Goal: Complete application form: Complete application form

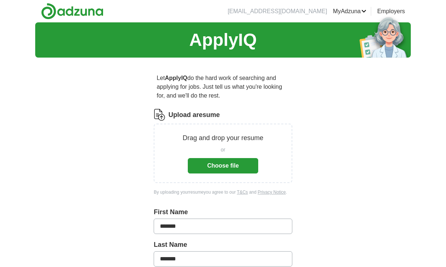
click at [235, 167] on button "Choose file" at bounding box center [223, 165] width 70 height 15
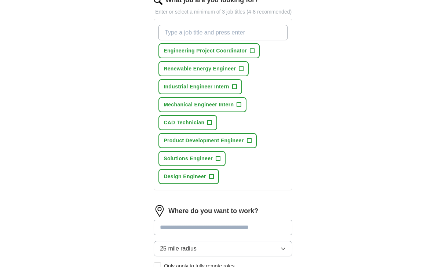
scroll to position [258, 0]
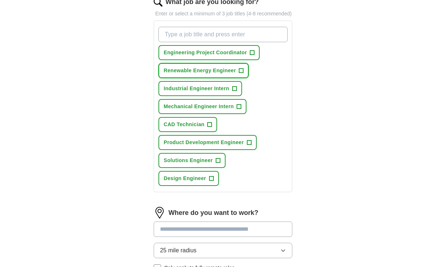
click at [241, 74] on span "+" at bounding box center [241, 71] width 4 height 6
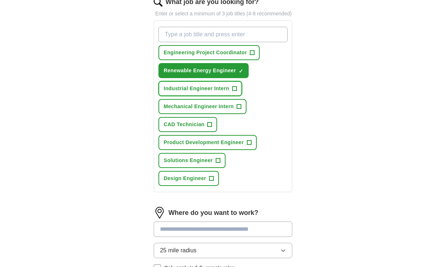
click at [237, 96] on button "Industrial Engineer Intern +" at bounding box center [200, 88] width 84 height 15
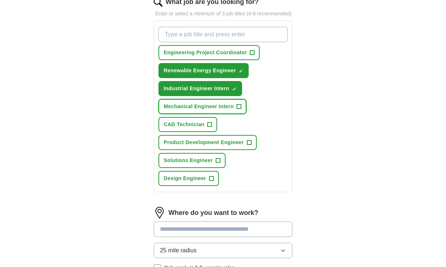
click at [240, 110] on span "+" at bounding box center [239, 107] width 4 height 6
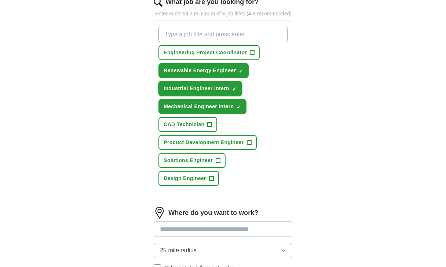
click at [238, 94] on button "Industrial Engineer Intern ✓ ×" at bounding box center [200, 88] width 84 height 15
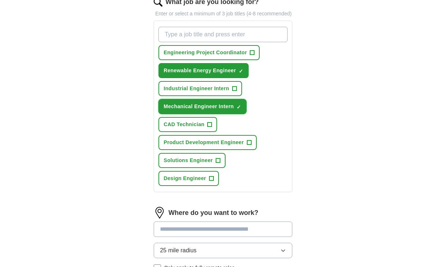
click at [233, 110] on span "Mechanical Engineer Intern" at bounding box center [198, 107] width 70 height 8
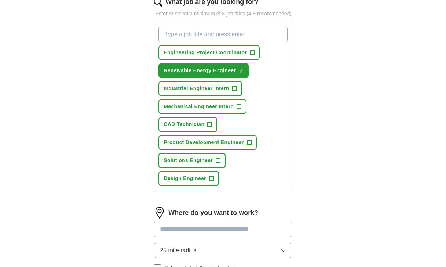
click at [217, 163] on span "+" at bounding box center [218, 161] width 4 height 6
click at [211, 181] on span "+" at bounding box center [211, 179] width 4 height 6
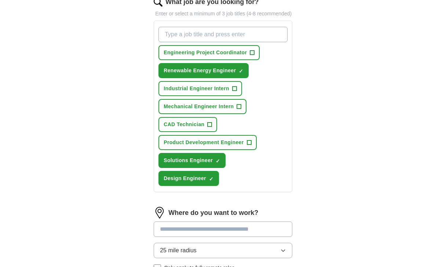
click at [198, 42] on input "What job are you looking for?" at bounding box center [222, 34] width 129 height 15
type input "mechanical engineer"
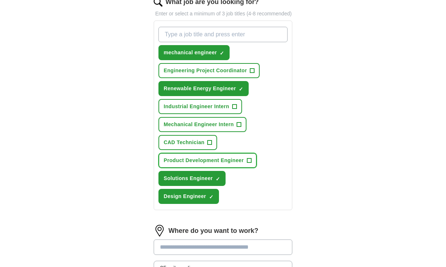
click at [247, 163] on span "+" at bounding box center [249, 161] width 4 height 6
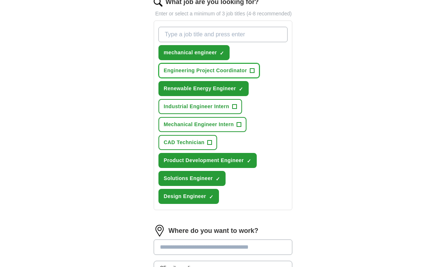
click at [224, 74] on span "Engineering Project Coordinator" at bounding box center [204, 71] width 83 height 8
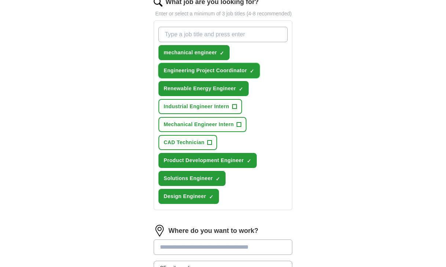
click at [228, 74] on span "Engineering Project Coordinator" at bounding box center [204, 71] width 83 height 8
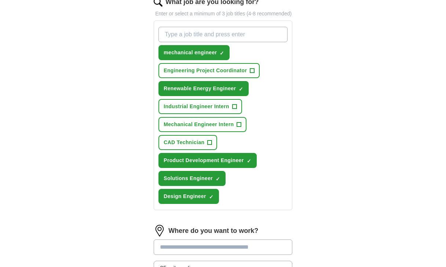
click at [215, 42] on input "What job are you looking for?" at bounding box center [222, 34] width 129 height 15
type input "Project Engineer"
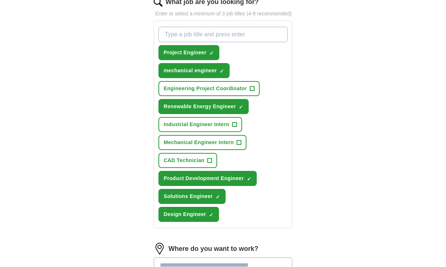
click at [206, 42] on input "What job are you looking for?" at bounding box center [222, 34] width 129 height 15
type input "Manufacturing Engineer"
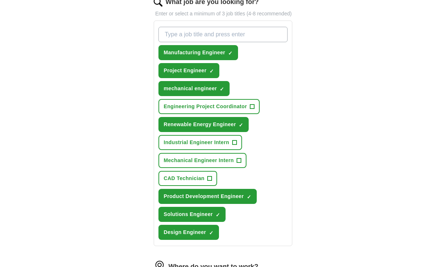
type input "o"
type input "Controls Engineer"
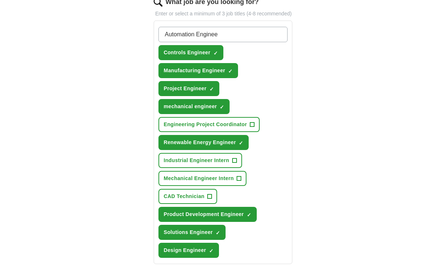
type input "Automation Engineer"
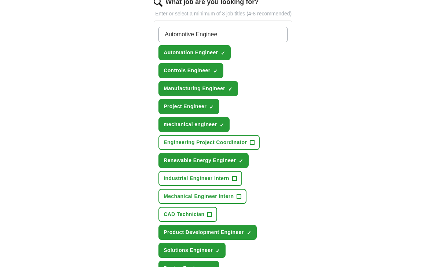
type input "Automotive Engineer"
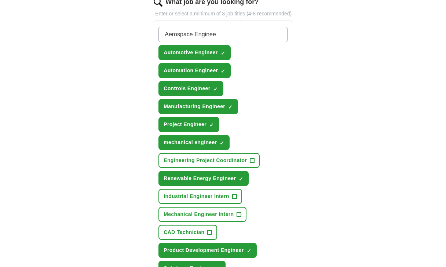
type input "Aerospace Engineer"
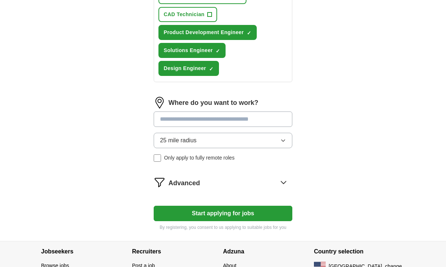
scroll to position [546, 0]
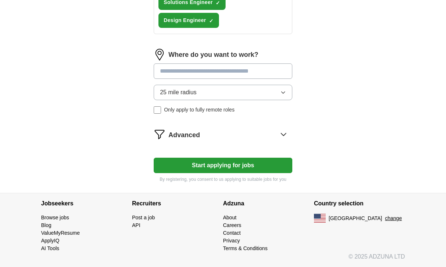
click at [206, 70] on div "Where do you want to work? 25 mile radius Only apply to fully remote roles" at bounding box center [223, 84] width 139 height 71
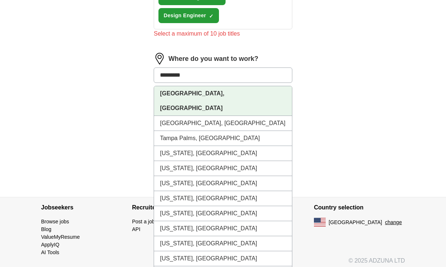
click at [200, 103] on li "[GEOGRAPHIC_DATA], [GEOGRAPHIC_DATA]" at bounding box center [223, 101] width 138 height 30
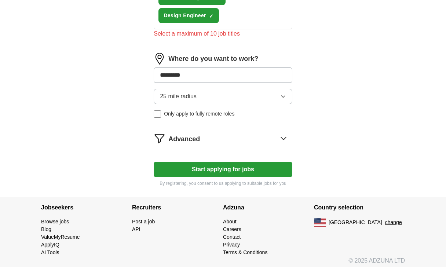
type input "*********"
click at [215, 104] on div "Where do you want to work? ********* 25 mile radius Only apply to fully remote …" at bounding box center [223, 88] width 139 height 71
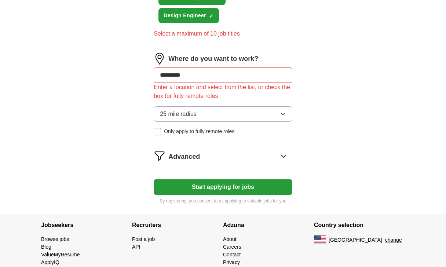
click at [254, 121] on button "25 mile radius" at bounding box center [223, 113] width 139 height 15
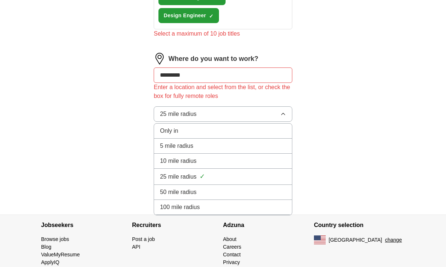
click at [222, 150] on div "5 mile radius" at bounding box center [223, 145] width 126 height 9
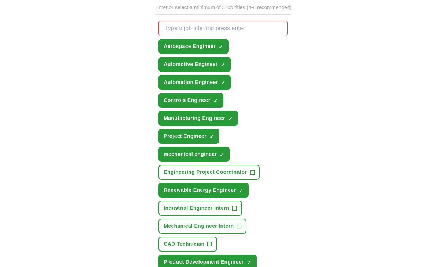
scroll to position [258, 0]
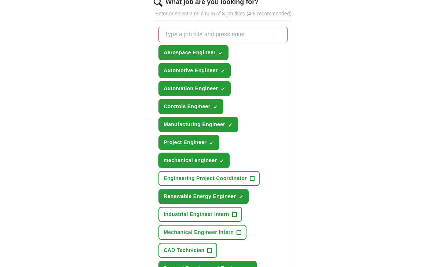
click at [0, 0] on span "×" at bounding box center [0, 0] width 0 height 0
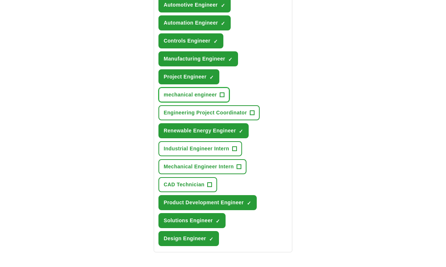
scroll to position [331, 0]
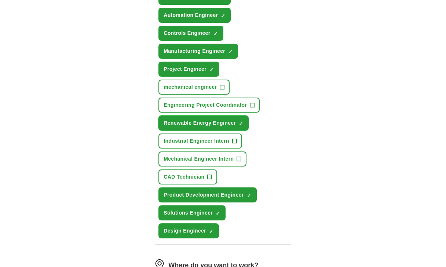
click at [0, 0] on span "×" at bounding box center [0, 0] width 0 height 0
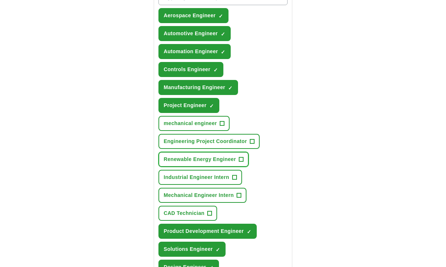
scroll to position [289, 0]
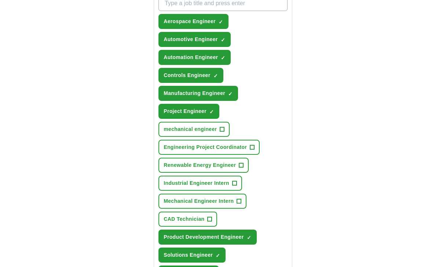
click at [195, 11] on input "What job are you looking for?" at bounding box center [222, 3] width 129 height 15
type input "Mechanical Engineer"
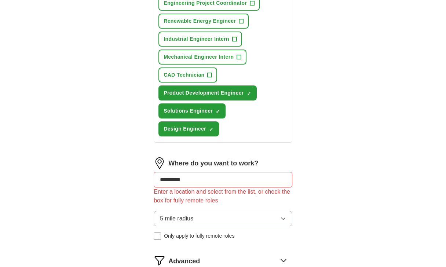
scroll to position [585, 0]
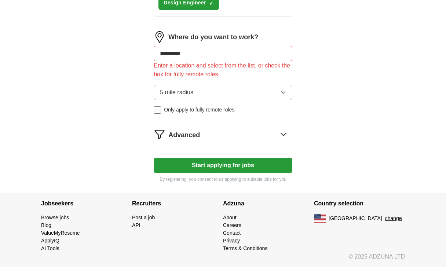
click at [226, 173] on button "Start applying for jobs" at bounding box center [223, 165] width 139 height 15
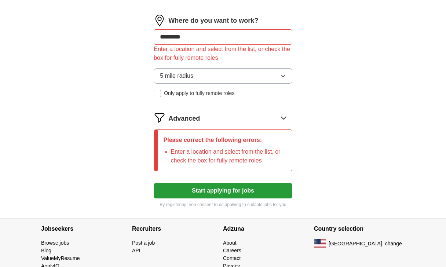
scroll to position [596, 0]
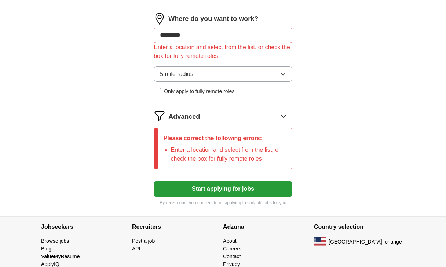
click at [209, 41] on input "*********" at bounding box center [223, 34] width 139 height 15
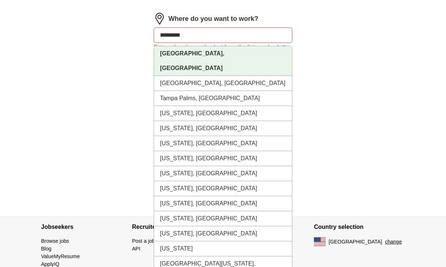
click at [203, 60] on li "[GEOGRAPHIC_DATA], [GEOGRAPHIC_DATA]" at bounding box center [223, 61] width 138 height 30
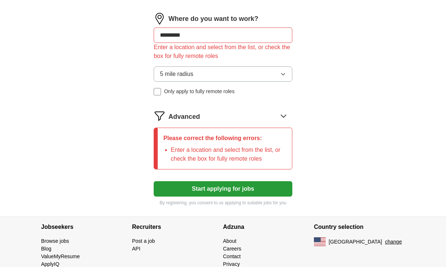
click at [170, 41] on input "*********" at bounding box center [223, 34] width 139 height 15
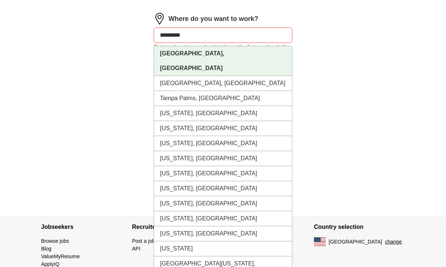
drag, startPoint x: 189, startPoint y: 42, endPoint x: 143, endPoint y: 42, distance: 45.8
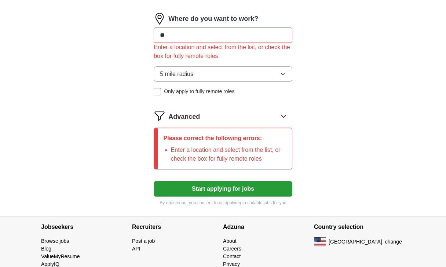
type input "***"
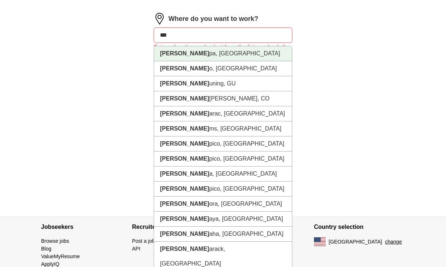
click at [170, 56] on strong "[PERSON_NAME]" at bounding box center [184, 53] width 49 height 6
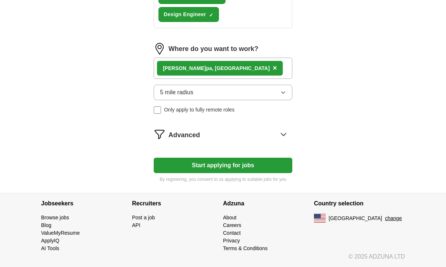
scroll to position [573, 0]
click at [219, 178] on p "By registering, you consent to us applying to suitable jobs for you" at bounding box center [223, 179] width 139 height 7
click at [222, 166] on button "Start applying for jobs" at bounding box center [223, 165] width 139 height 15
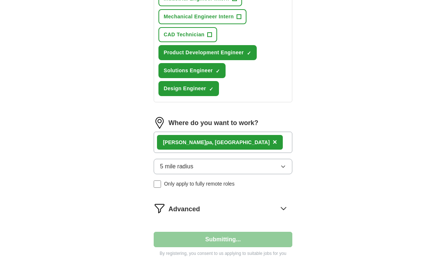
select select "**"
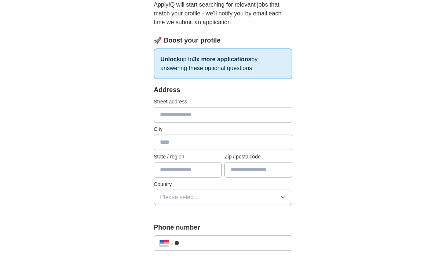
scroll to position [97, 0]
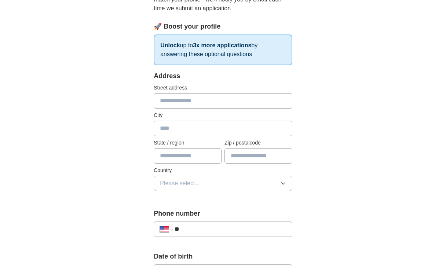
click at [180, 100] on input "text" at bounding box center [223, 100] width 139 height 15
type input "**********"
type input "**"
type input "*****"
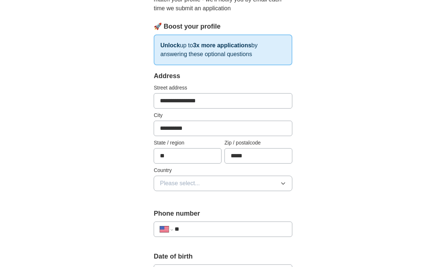
click at [196, 184] on span "Please select..." at bounding box center [180, 183] width 40 height 9
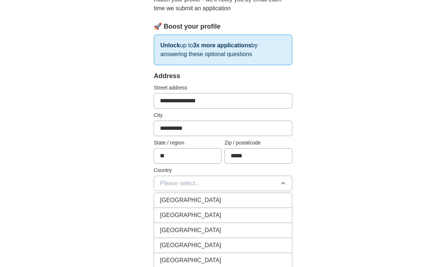
click at [191, 212] on span "[GEOGRAPHIC_DATA]" at bounding box center [190, 215] width 61 height 9
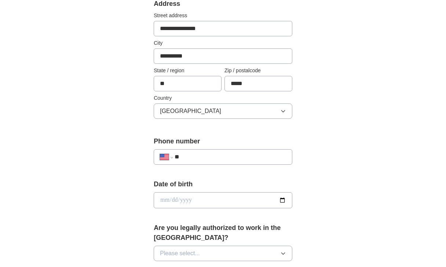
scroll to position [171, 0]
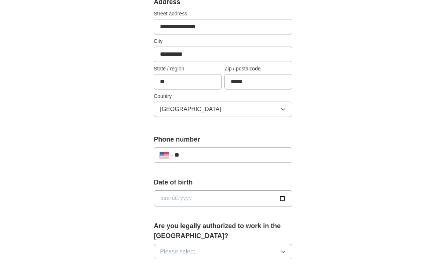
click at [204, 159] on input "**" at bounding box center [229, 155] width 111 height 9
type input "**********"
click at [213, 198] on input "date" at bounding box center [223, 198] width 139 height 16
click at [283, 196] on input "date" at bounding box center [223, 198] width 139 height 16
type input "**********"
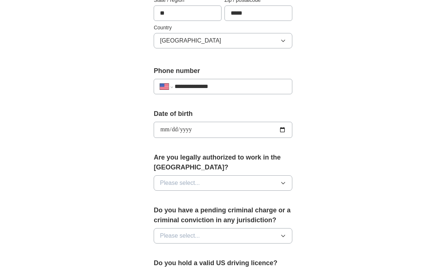
scroll to position [240, 0]
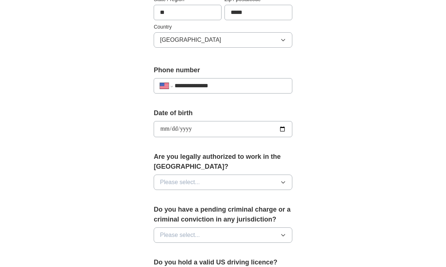
click at [283, 128] on input "**********" at bounding box center [223, 129] width 139 height 16
click at [164, 128] on input "**********" at bounding box center [223, 129] width 139 height 16
type input "**********"
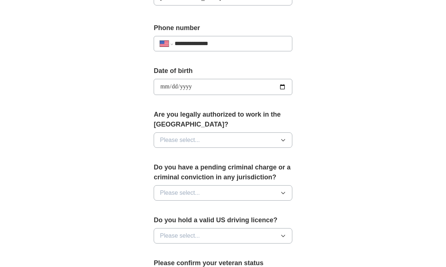
scroll to position [283, 0]
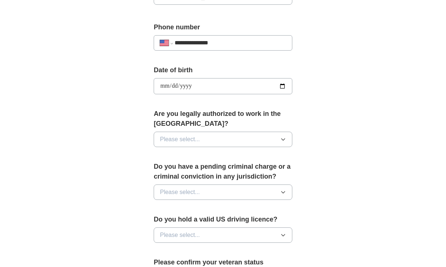
click at [197, 145] on button "Please select..." at bounding box center [223, 139] width 139 height 15
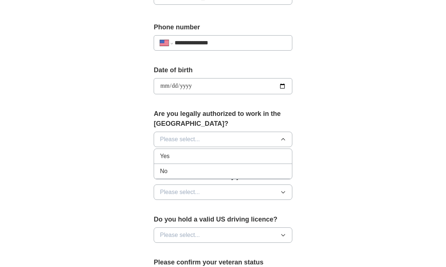
click at [184, 153] on div "Yes" at bounding box center [223, 156] width 126 height 9
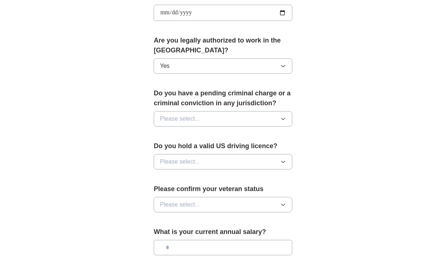
scroll to position [356, 0]
click at [204, 118] on button "Please select..." at bounding box center [223, 118] width 139 height 15
click at [189, 139] on div "Yes" at bounding box center [223, 136] width 126 height 9
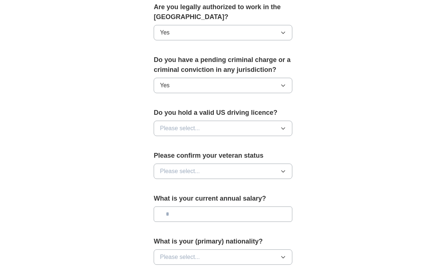
scroll to position [397, 0]
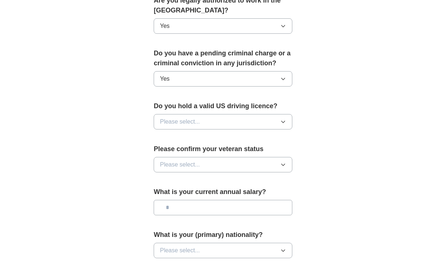
click at [203, 120] on button "Please select..." at bounding box center [223, 121] width 139 height 15
click at [212, 100] on form "**********" at bounding box center [223, 33] width 139 height 523
click at [220, 119] on button "Please select..." at bounding box center [223, 121] width 139 height 15
click at [214, 134] on div "Yes" at bounding box center [223, 138] width 126 height 9
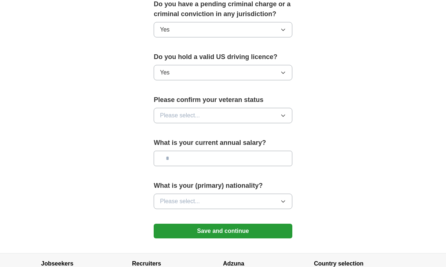
scroll to position [446, 0]
click at [222, 117] on button "Please select..." at bounding box center [223, 114] width 139 height 15
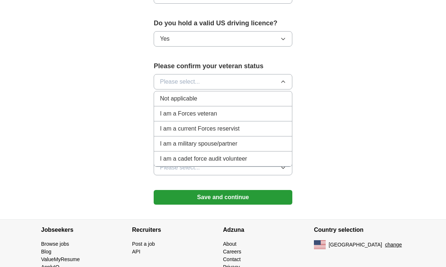
scroll to position [475, 0]
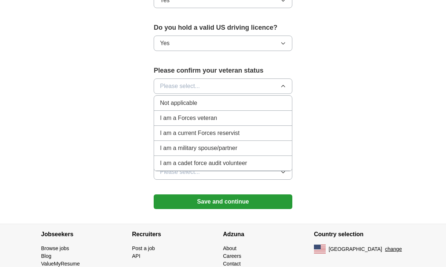
click at [193, 104] on span "Not applicable" at bounding box center [178, 103] width 37 height 9
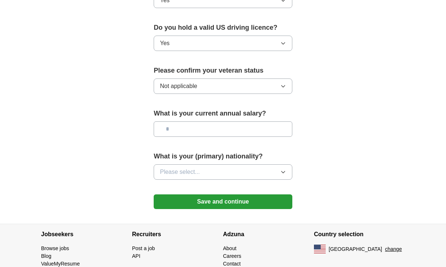
scroll to position [500, 0]
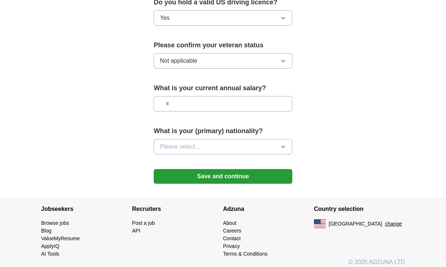
click at [197, 103] on input "text" at bounding box center [223, 103] width 139 height 15
type input "**"
click at [202, 144] on button "Please select..." at bounding box center [223, 146] width 139 height 15
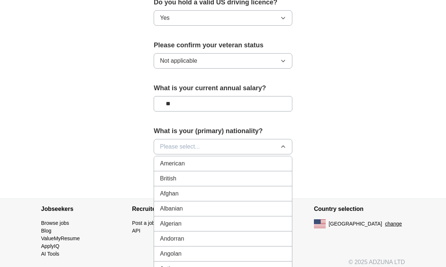
click at [195, 160] on div "American" at bounding box center [223, 163] width 126 height 9
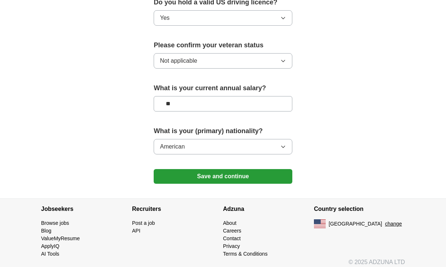
click at [209, 180] on button "Save and continue" at bounding box center [223, 176] width 139 height 15
